Goal: Entertainment & Leisure: Browse casually

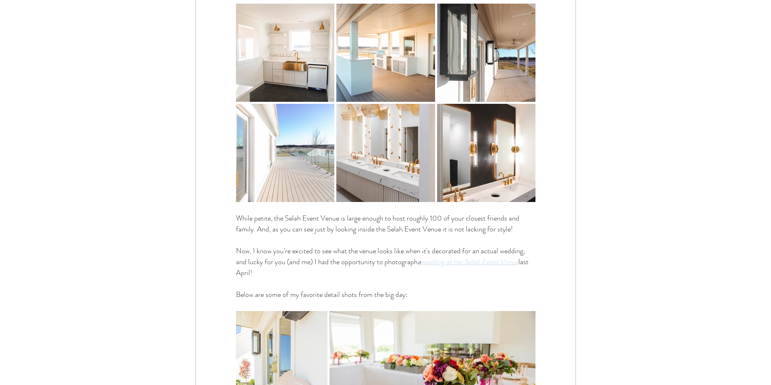
scroll to position [1618, 0]
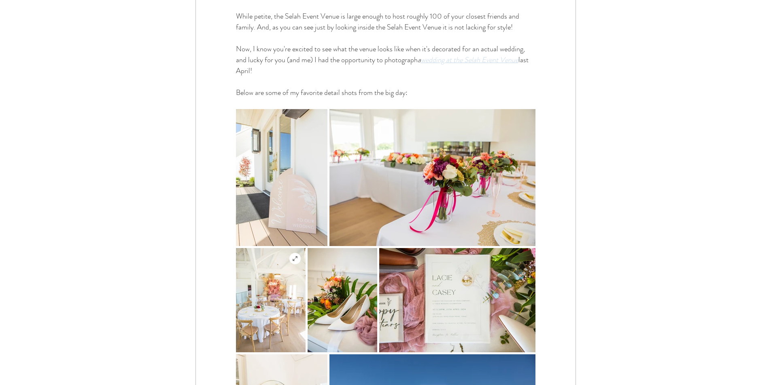
click at [272, 301] on img "main content" at bounding box center [271, 300] width 70 height 104
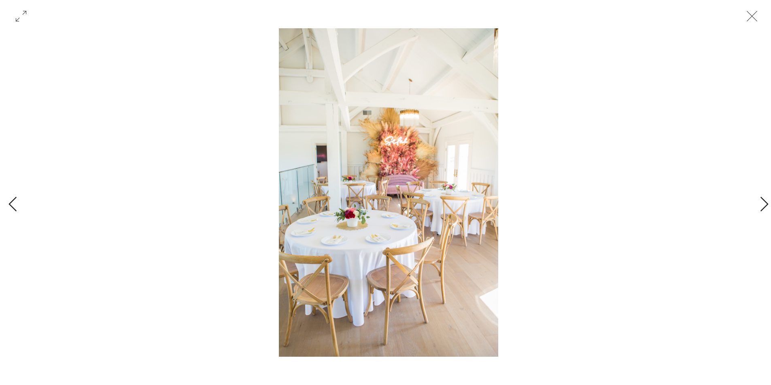
scroll to position [1861, 0]
click at [766, 210] on icon "Next Item" at bounding box center [763, 205] width 9 height 16
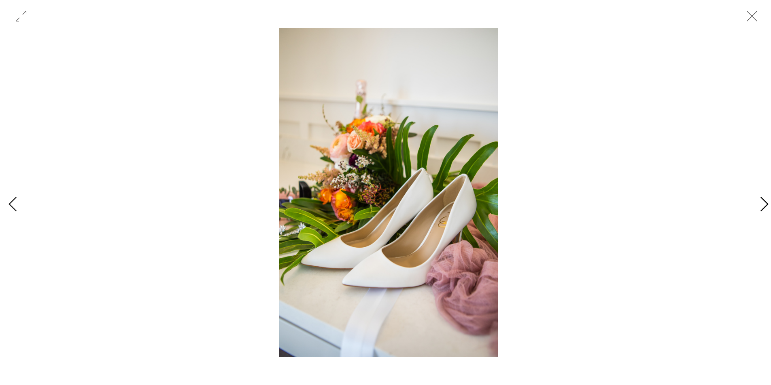
click at [766, 210] on icon "Next Item" at bounding box center [763, 205] width 9 height 16
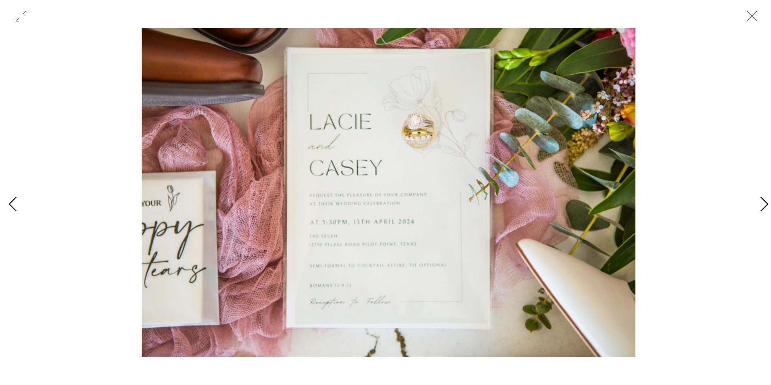
scroll to position [0, 16690]
click at [760, 206] on icon "Next Item" at bounding box center [763, 205] width 9 height 16
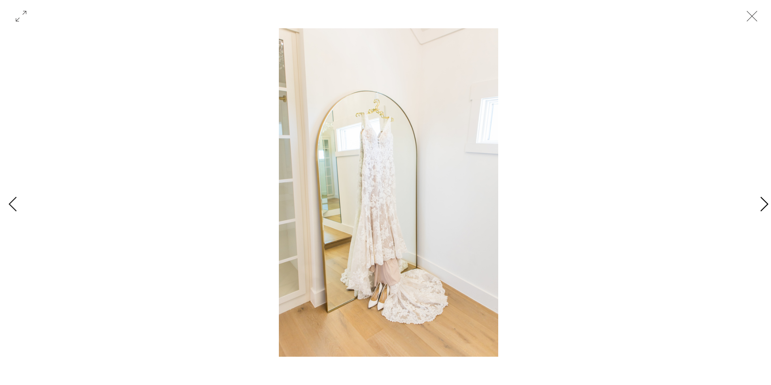
click at [760, 206] on icon "Next Item" at bounding box center [763, 205] width 9 height 16
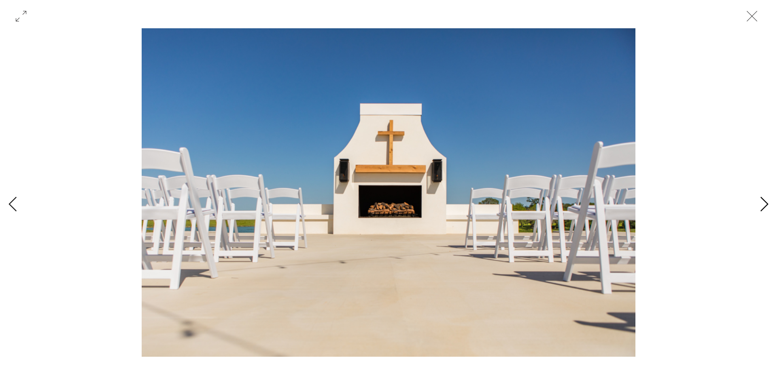
click at [760, 206] on icon "Next Item" at bounding box center [763, 205] width 9 height 16
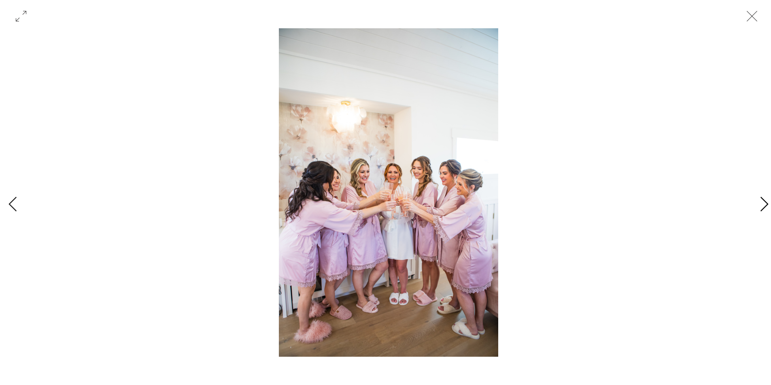
click at [760, 206] on icon "Next Item" at bounding box center [763, 205] width 9 height 16
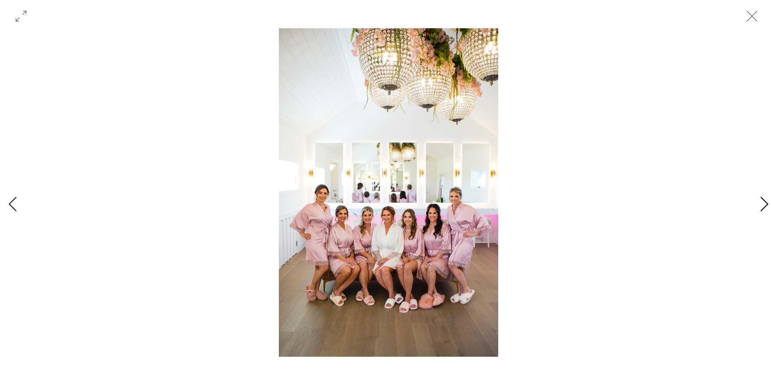
scroll to position [0, 19593]
click at [760, 206] on icon "Next Item" at bounding box center [763, 205] width 9 height 16
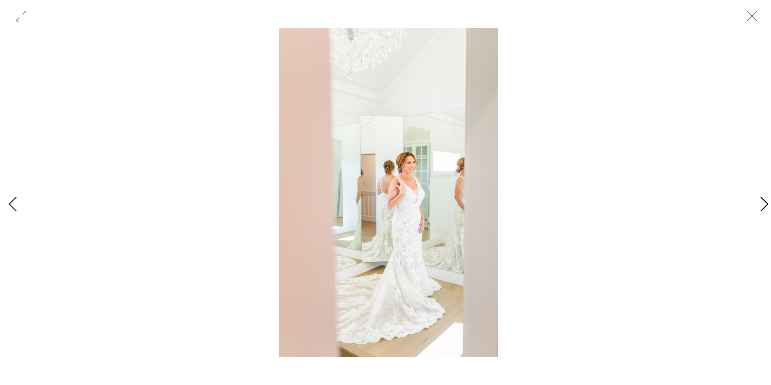
click at [760, 206] on icon "Next Item" at bounding box center [763, 205] width 9 height 16
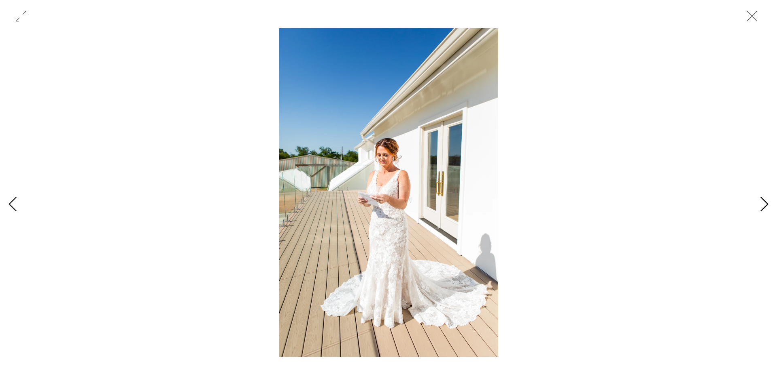
click at [760, 206] on icon "Next Item" at bounding box center [763, 205] width 9 height 16
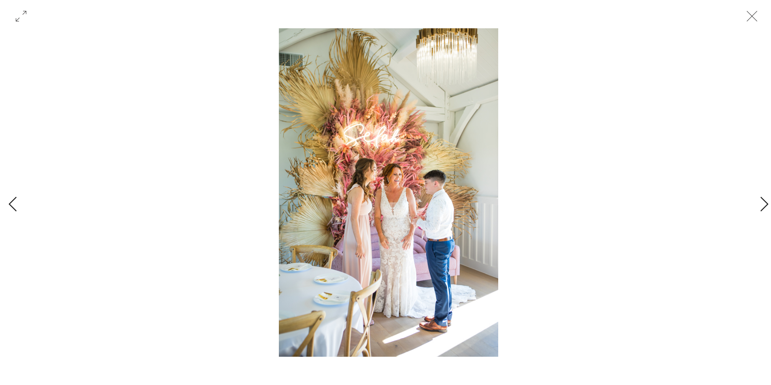
click at [752, 17] on icon "Close" at bounding box center [751, 16] width 24 height 24
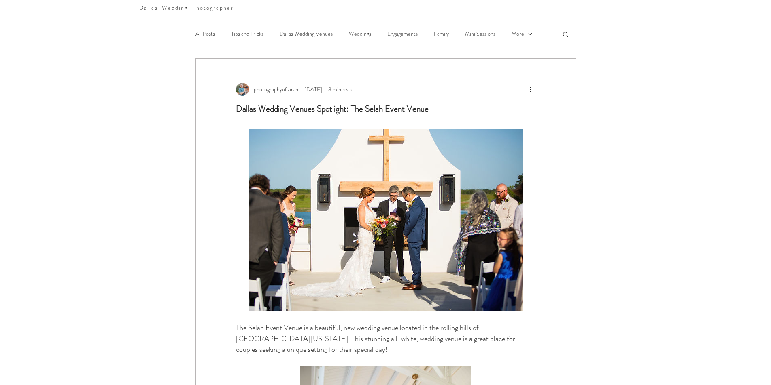
scroll to position [0, 0]
